Goal: Information Seeking & Learning: Learn about a topic

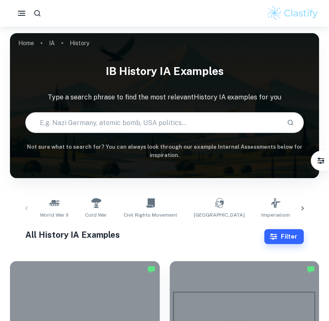
click at [161, 119] on input "text" at bounding box center [153, 122] width 254 height 23
type input "cold war"
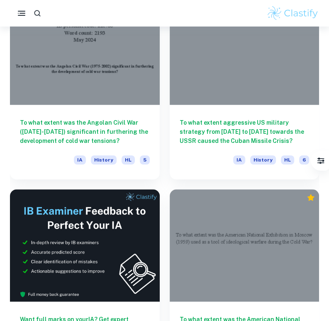
scroll to position [272, 0]
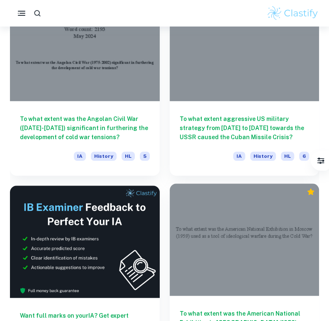
click at [172, 219] on div at bounding box center [245, 240] width 150 height 112
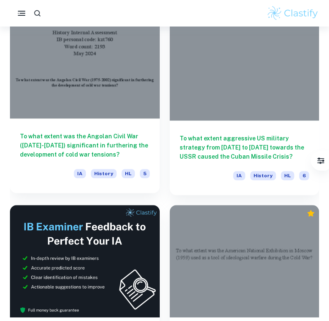
scroll to position [254, 0]
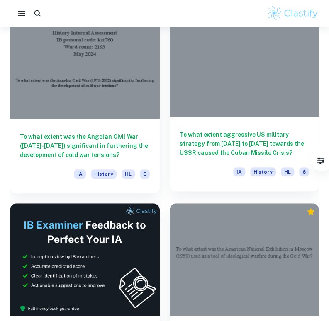
click at [240, 138] on h6 "To what extent aggressive US military strategy from [DATE] to [DATE] towards th…" at bounding box center [244, 143] width 130 height 27
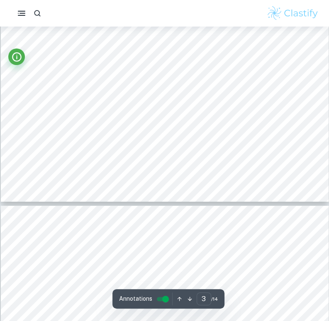
scroll to position [1339, 0]
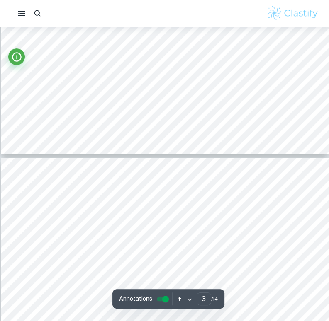
type input "4"
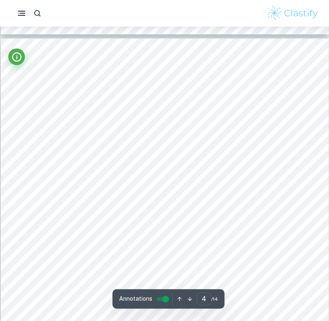
scroll to position [1549, 0]
